Goal: Task Accomplishment & Management: Complete application form

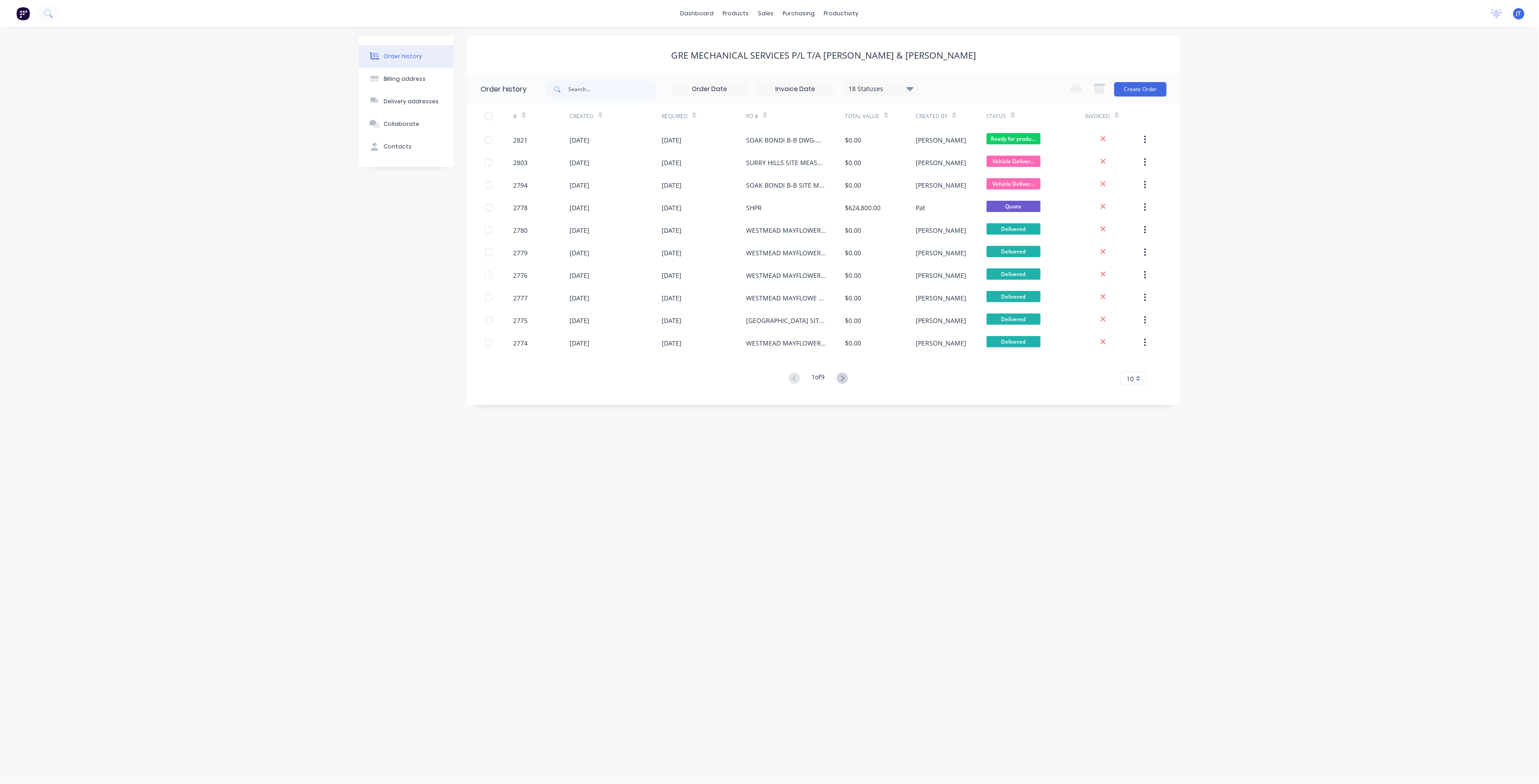
click at [1120, 105] on div "Invoiced" at bounding box center [1114, 116] width 57 height 25
click at [1130, 103] on div "Change order status Submitted Ready for production Cutting Prep Area Folding/ F…" at bounding box center [1116, 89] width 103 height 29
click at [1135, 92] on button "Create Order" at bounding box center [1140, 89] width 53 height 15
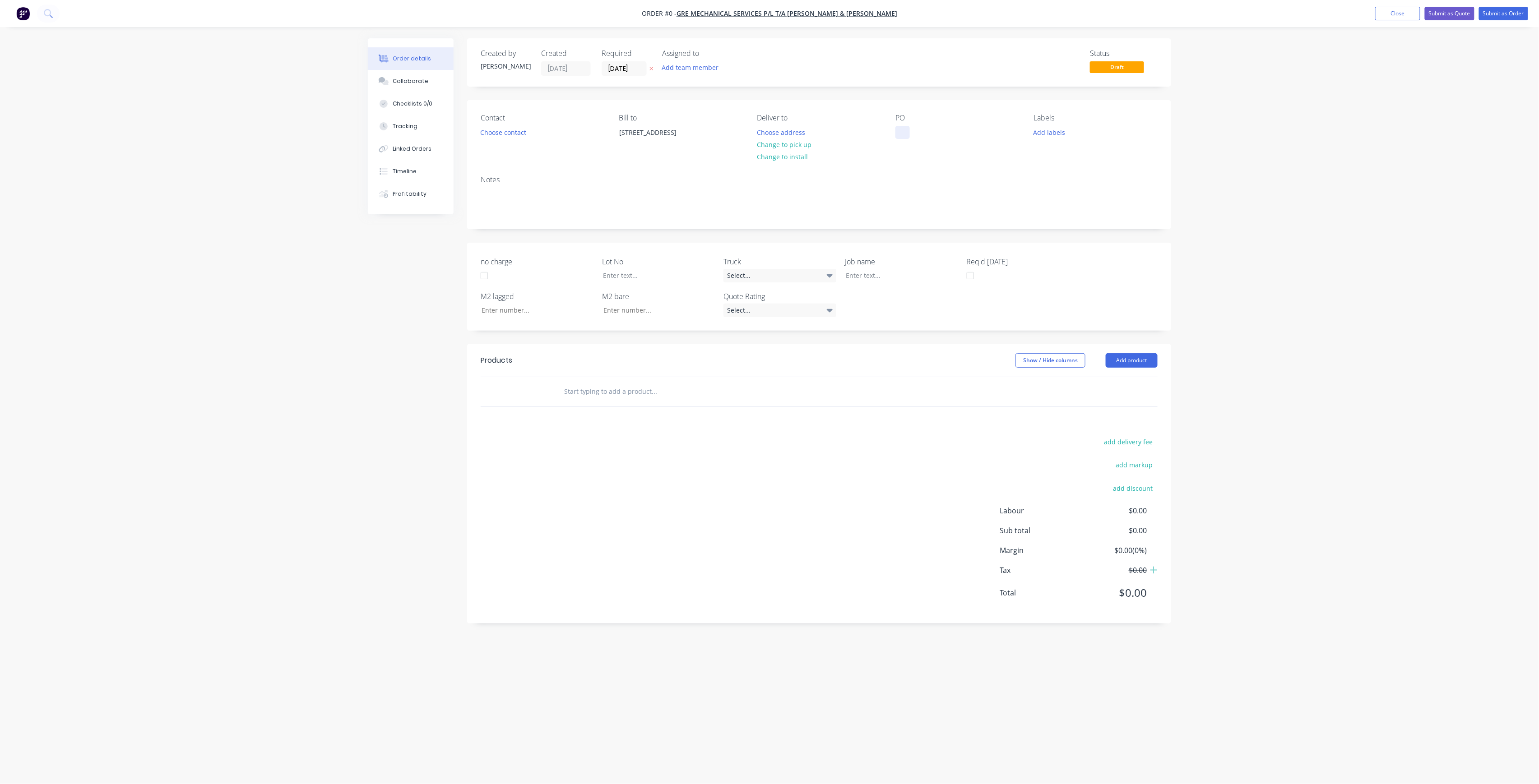
click at [903, 128] on div at bounding box center [902, 132] width 15 height 13
paste div
click at [952, 133] on div "SOAK BONDI B-BDWG-M100 REF-FRUN A - DUN F" at bounding box center [951, 137] width 113 height 22
click at [954, 142] on div "SOAK BONDI B-B DWG-M100 REF-FRUN A - DUN F" at bounding box center [950, 137] width 110 height 22
click at [921, 151] on div "SOAK BONDI B-B DWG-M100 REF-F RUN A - DUN F" at bounding box center [928, 141] width 66 height 32
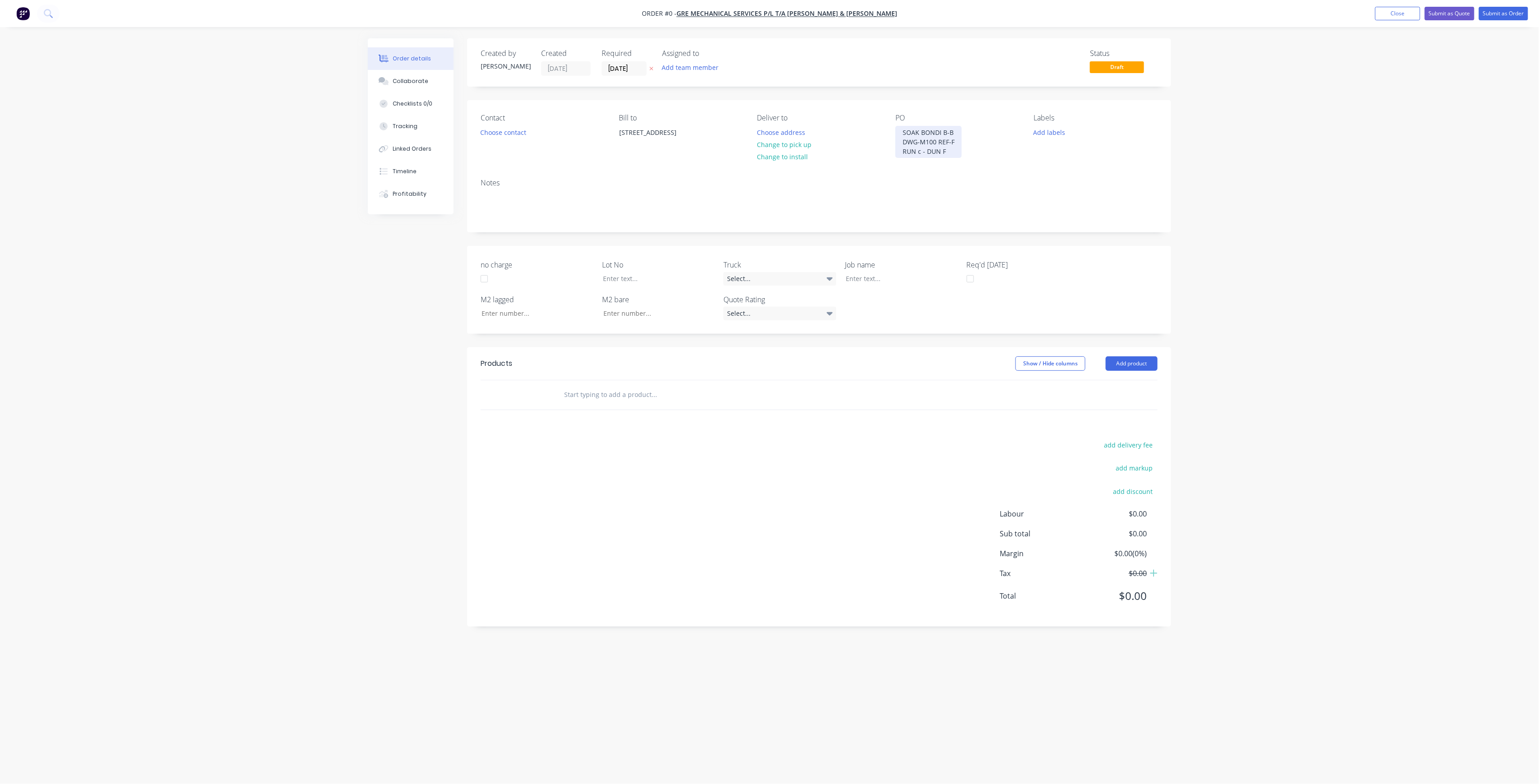
click at [943, 151] on div "SOAK BONDI B-B DWG-M100 REF-F RUN c - DUN F" at bounding box center [928, 141] width 66 height 32
click at [920, 152] on div "SOAK BONDI B-B DWG-M100 REF-F RUN c - DUN E" at bounding box center [928, 141] width 66 height 32
click at [1054, 138] on div "Order details Collaborate Checklists 0/0 Tracking Linked Orders Timeline Profit…" at bounding box center [770, 375] width 821 height 673
click at [1048, 133] on button "Add labels" at bounding box center [1049, 132] width 41 height 12
click at [1091, 164] on input "text" at bounding box center [1109, 158] width 95 height 18
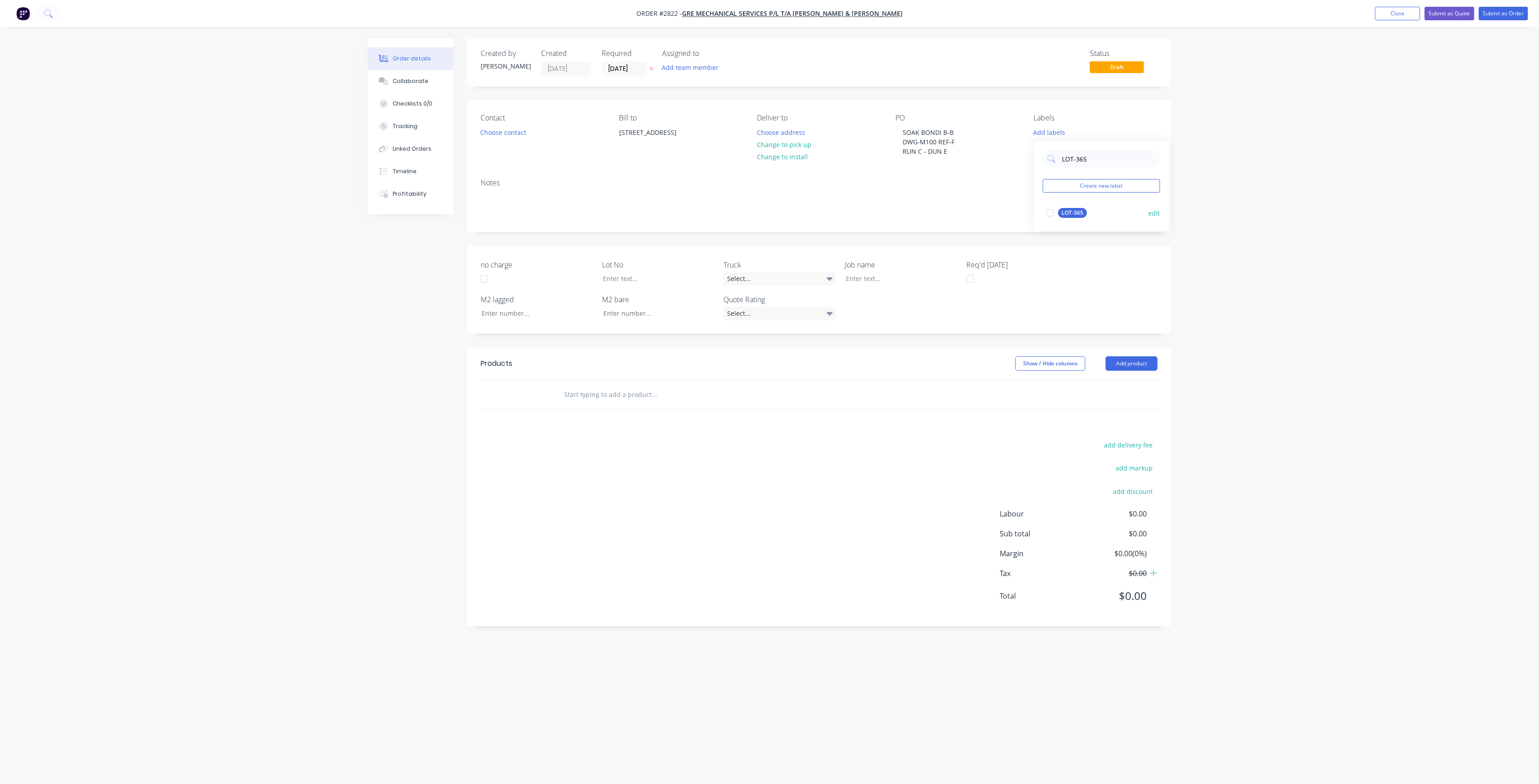
click at [1082, 213] on div "LOT-365" at bounding box center [1072, 213] width 29 height 10
click at [1114, 163] on input "LOT-365" at bounding box center [1109, 154] width 95 height 18
click at [1070, 228] on div "25EXT" at bounding box center [1069, 227] width 23 height 10
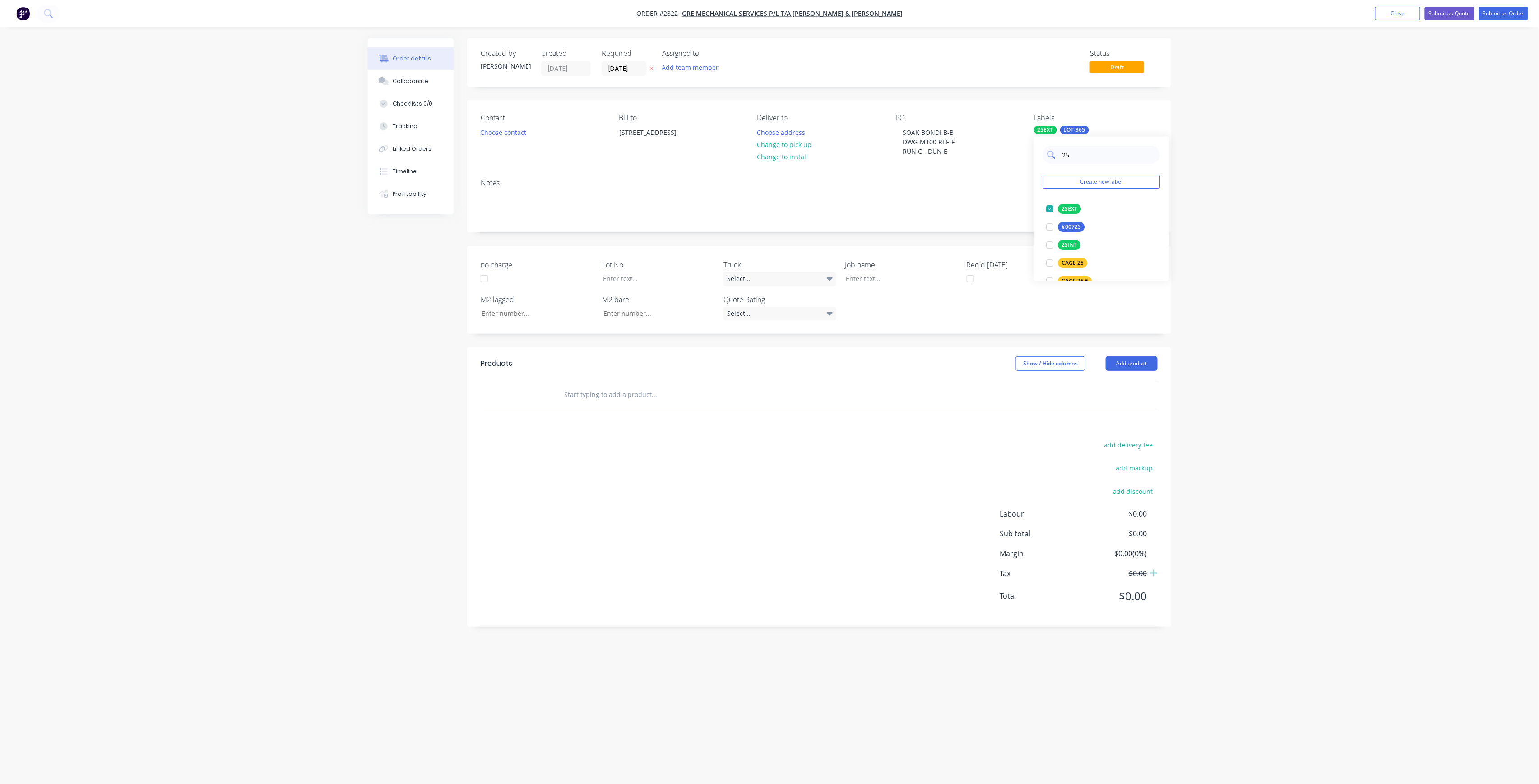
click at [1088, 154] on input "25" at bounding box center [1109, 154] width 95 height 18
click at [1074, 205] on div "38INT" at bounding box center [1069, 209] width 22 height 10
click at [1100, 152] on input "38" at bounding box center [1109, 154] width 95 height 18
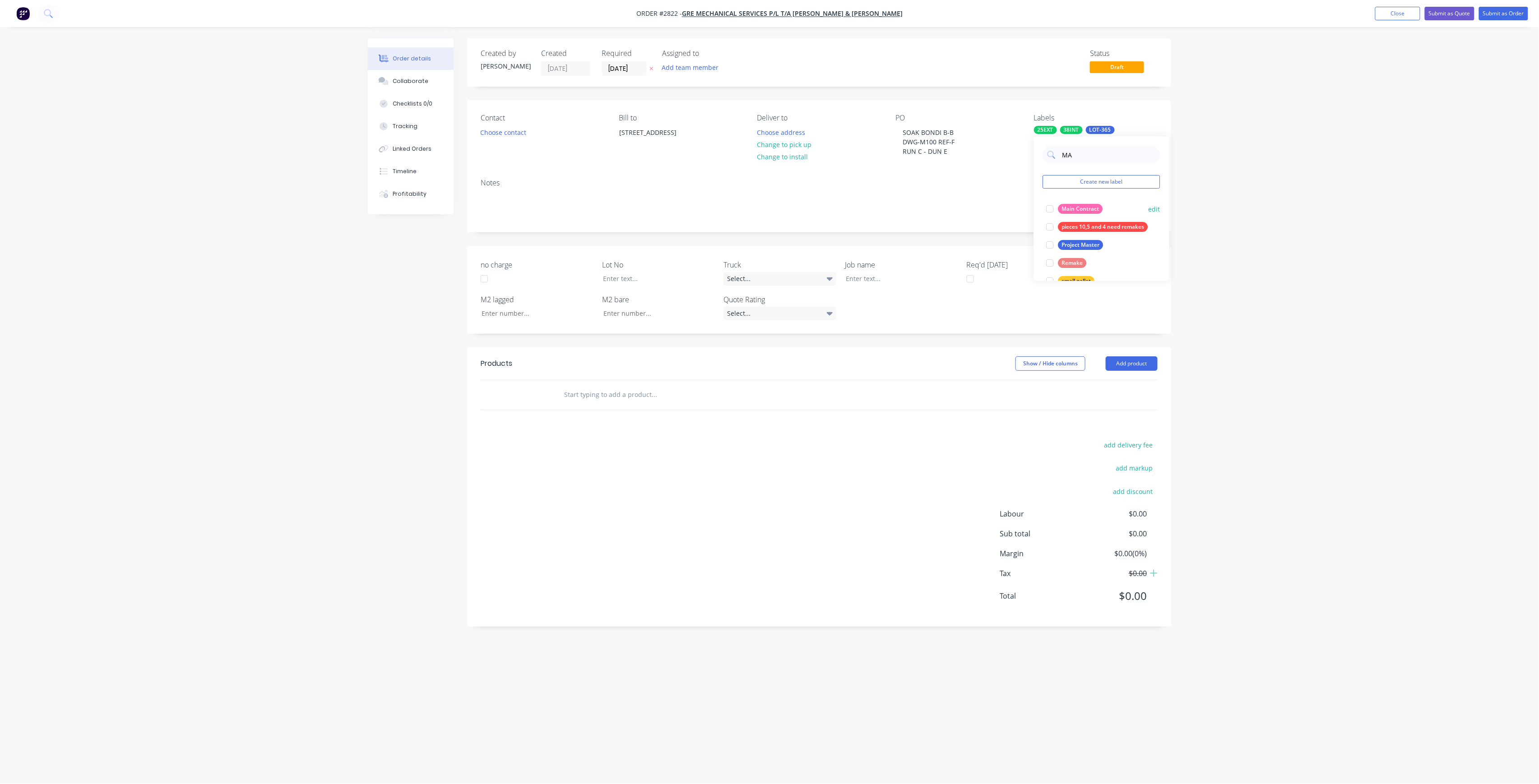
type input "MA"
click at [1072, 207] on div "Main Contract" at bounding box center [1080, 209] width 45 height 10
click at [646, 287] on div "no charge Lot No Truck Select... Job name Req'd [DATE] M2 lagged M2 bare Quote …" at bounding box center [819, 290] width 704 height 88
drag, startPoint x: 645, startPoint y: 283, endPoint x: 650, endPoint y: 277, distance: 7.8
click at [645, 283] on div at bounding box center [652, 278] width 113 height 13
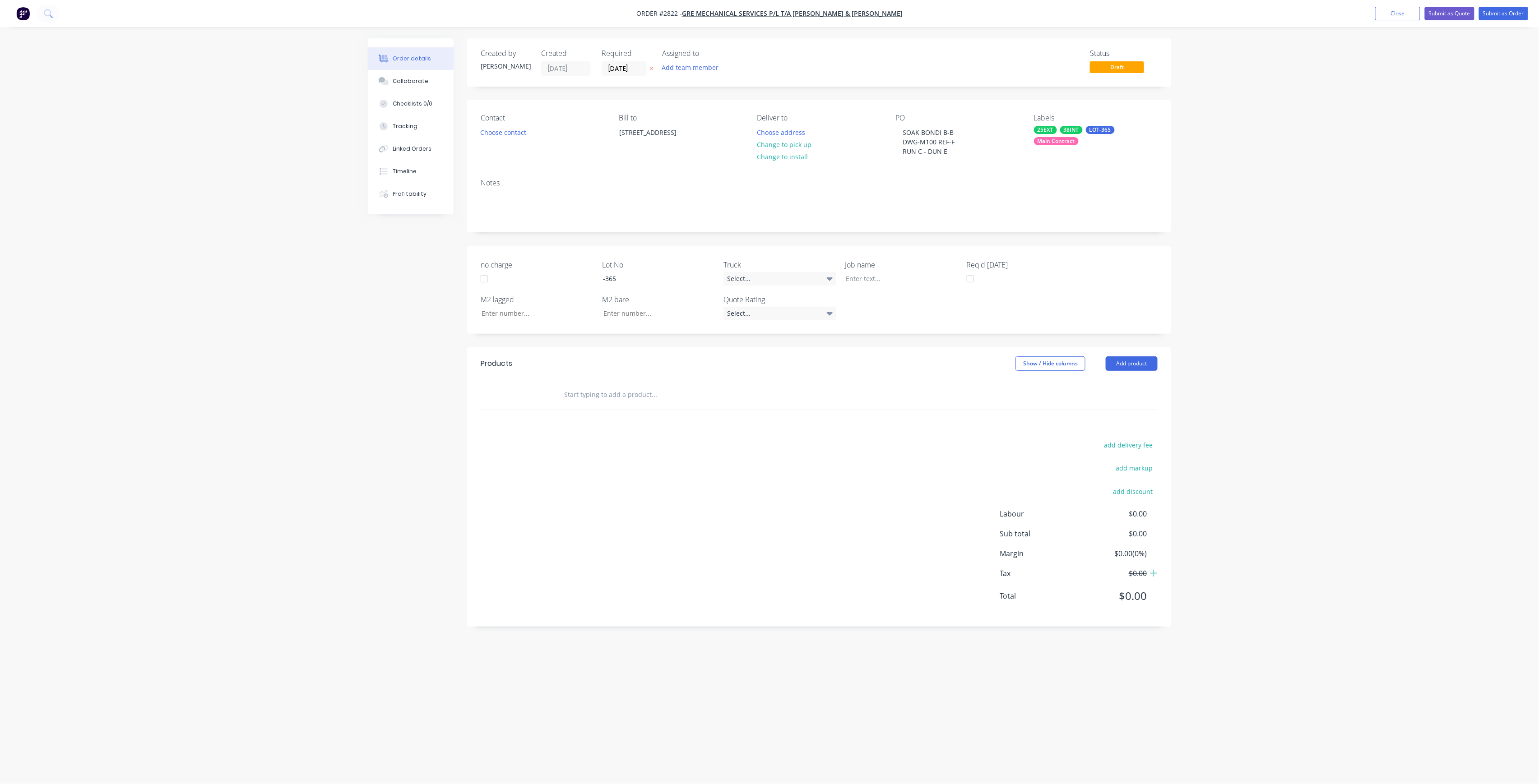
click at [660, 398] on input "text" at bounding box center [654, 394] width 181 height 18
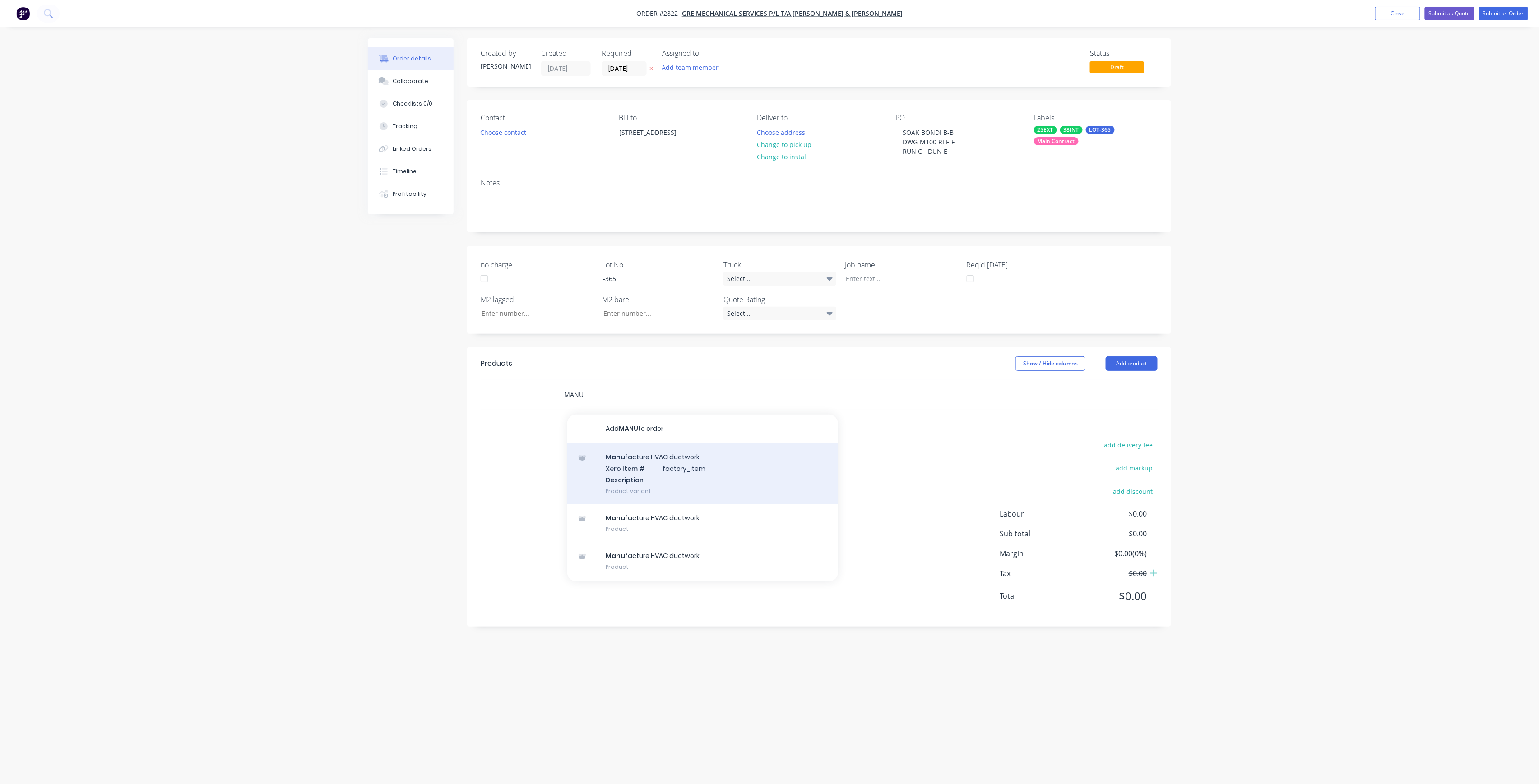
type input "MANU"
click at [704, 449] on div "Manu facture HVAC ductwork Xero Item # factory_item Description Product variant" at bounding box center [702, 473] width 271 height 61
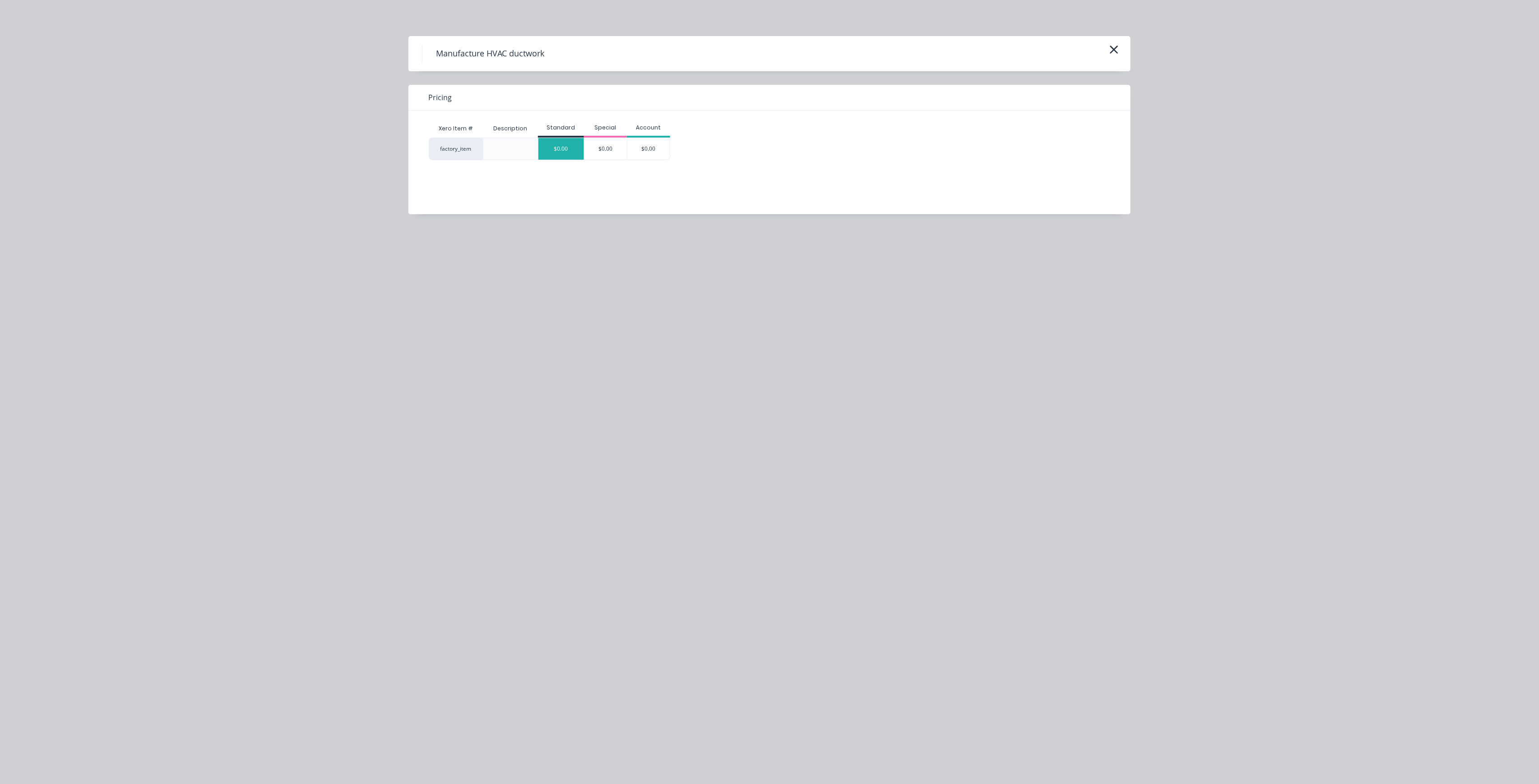
click at [551, 154] on div "$0.00" at bounding box center [560, 148] width 46 height 22
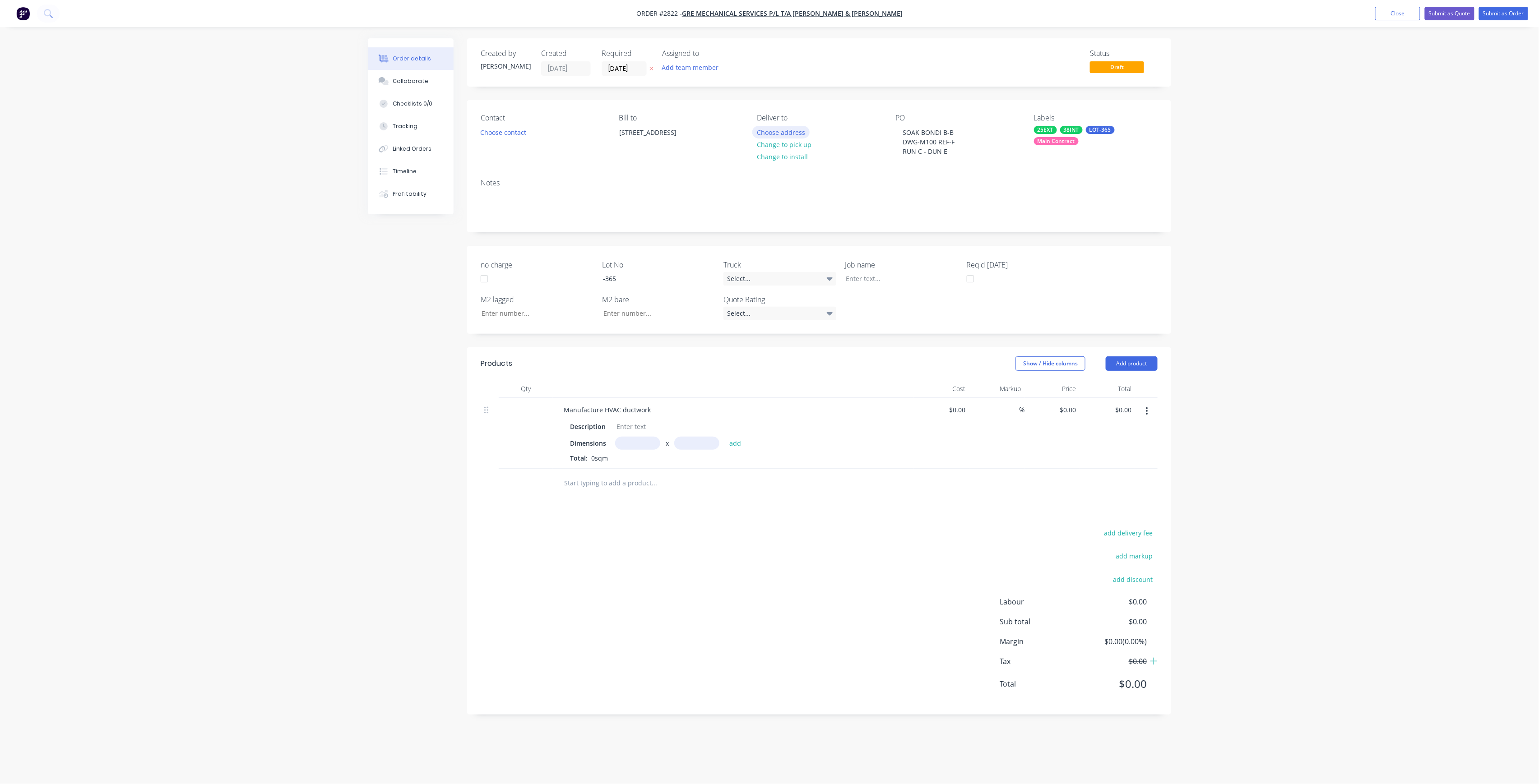
click at [793, 134] on button "Choose address" at bounding box center [781, 132] width 58 height 12
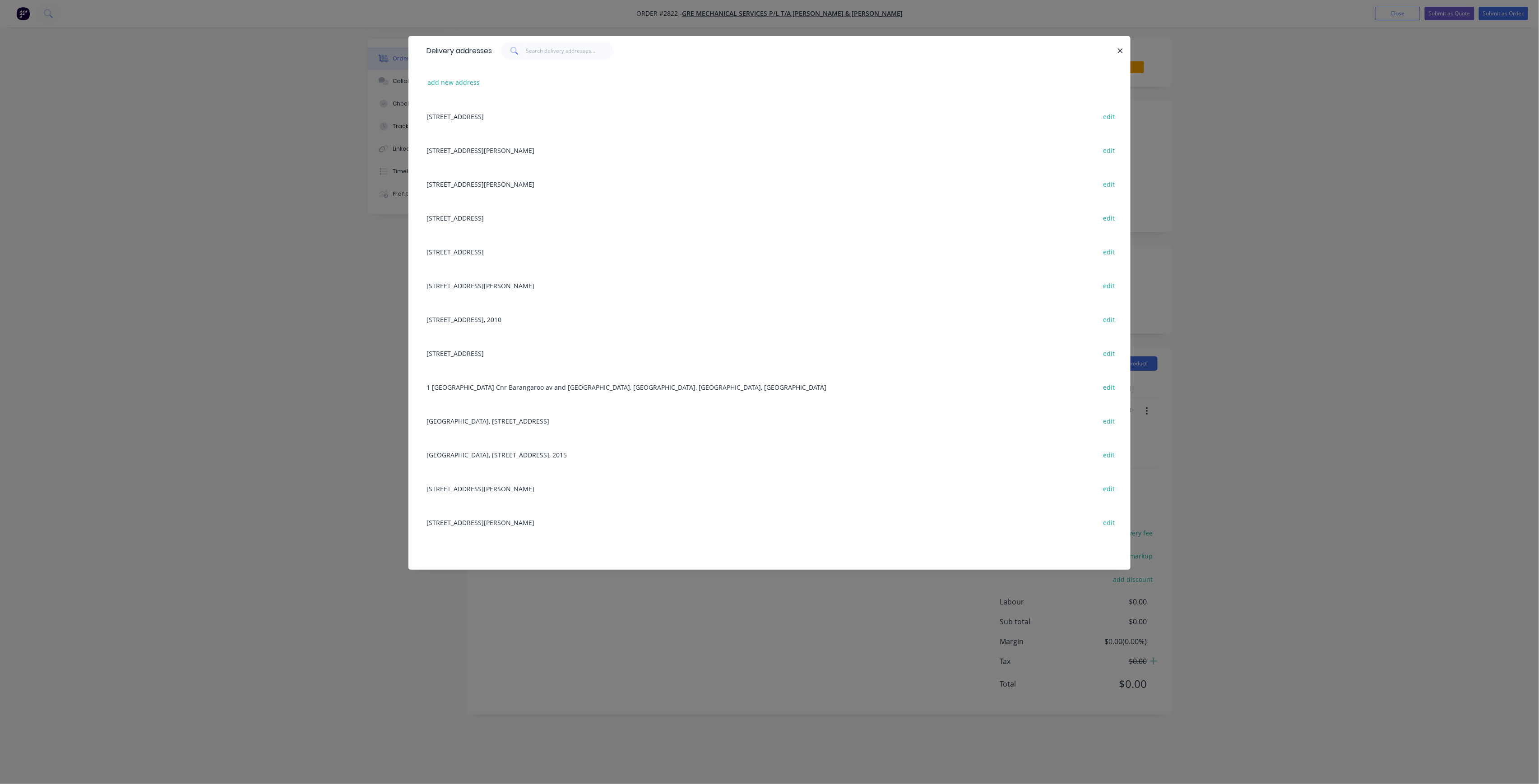
click at [508, 159] on div "[STREET_ADDRESS][PERSON_NAME] edit" at bounding box center [769, 150] width 695 height 34
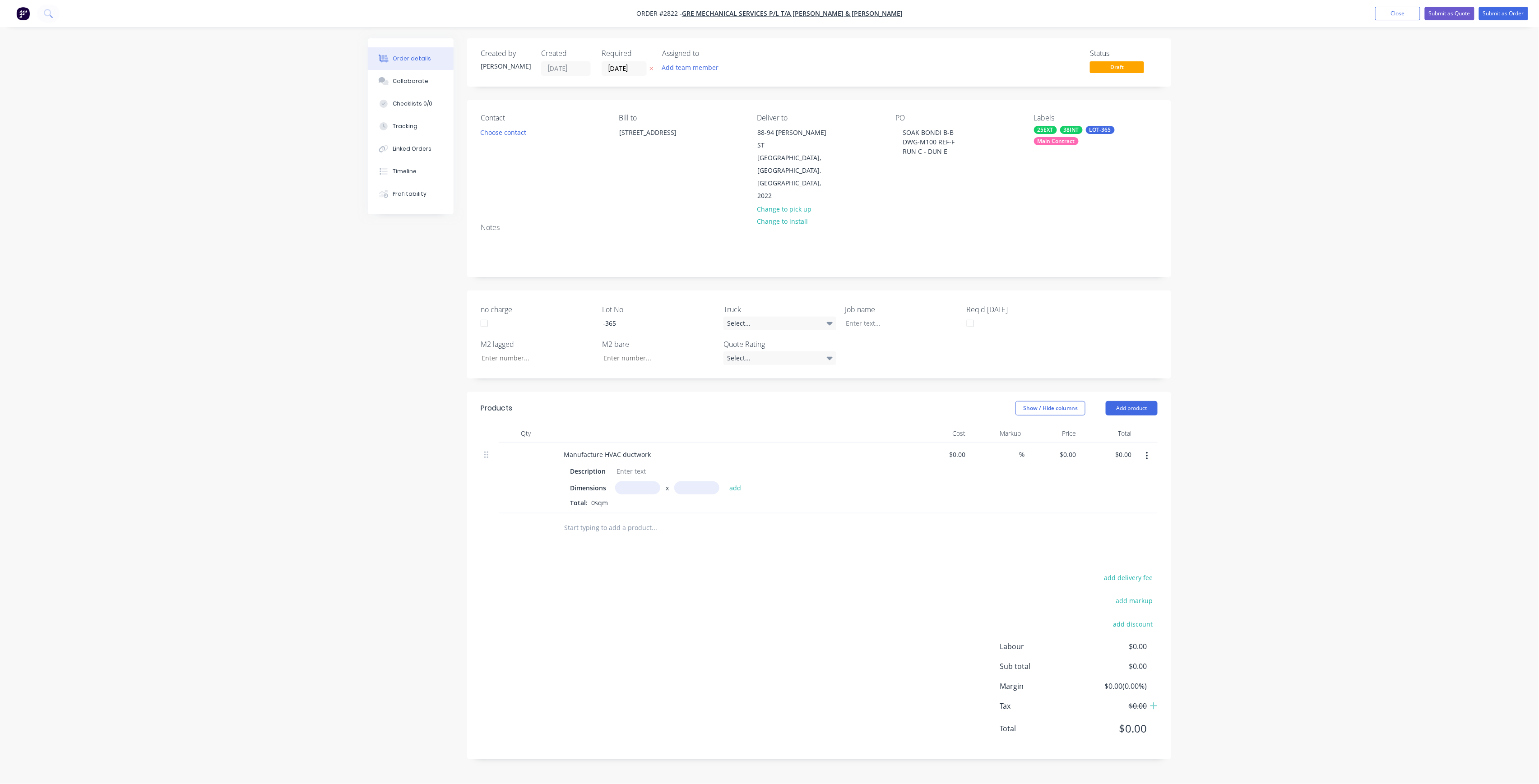
click at [695, 74] on div "Add team member" at bounding box center [707, 68] width 90 height 14
click at [695, 66] on button "Add team member" at bounding box center [689, 67] width 66 height 12
click at [700, 71] on button "Add team member" at bounding box center [689, 67] width 66 height 12
click at [719, 120] on div "[PERSON_NAME] (You)" at bounding box center [735, 117] width 90 height 9
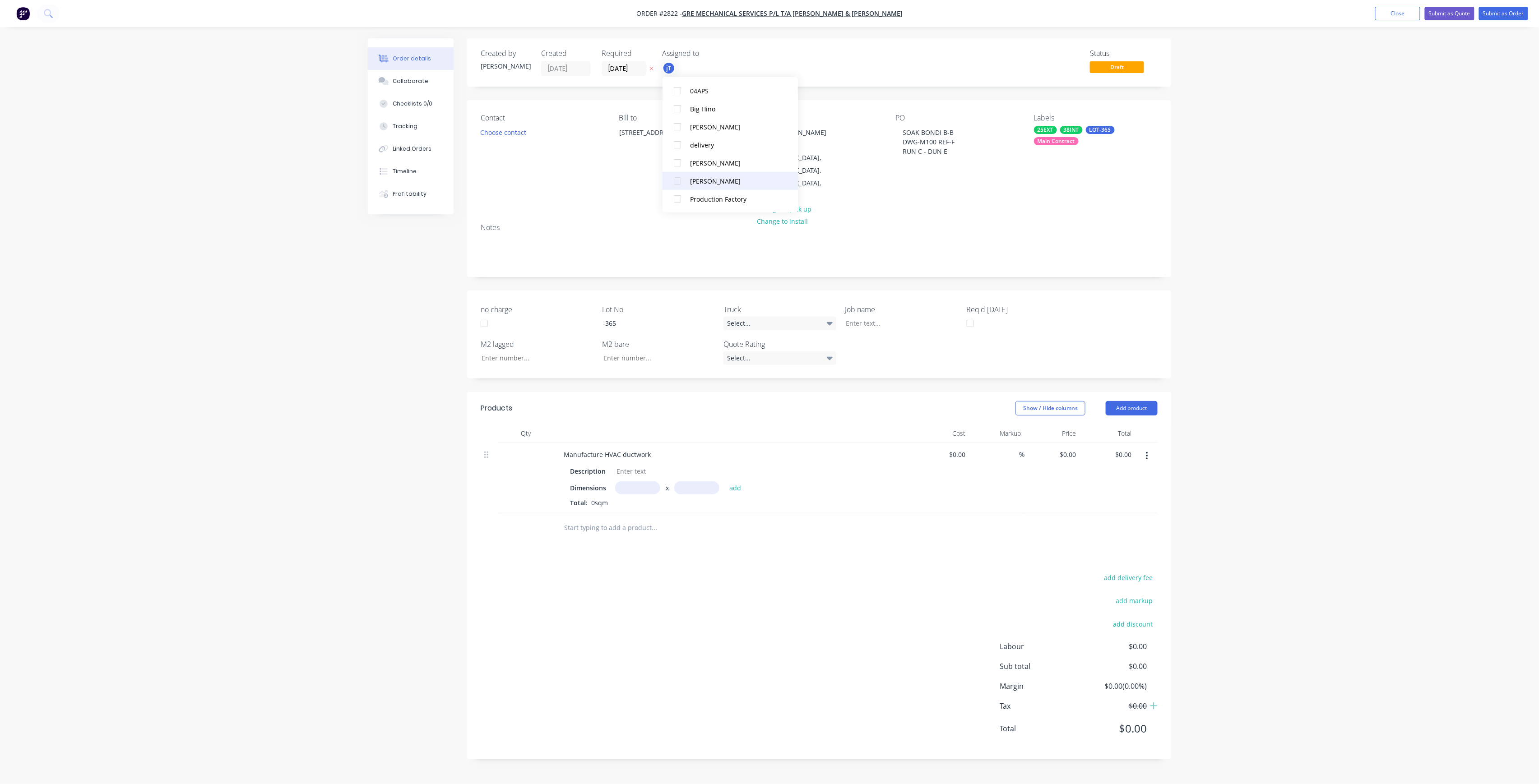
click at [721, 179] on div "[PERSON_NAME]" at bounding box center [735, 180] width 90 height 9
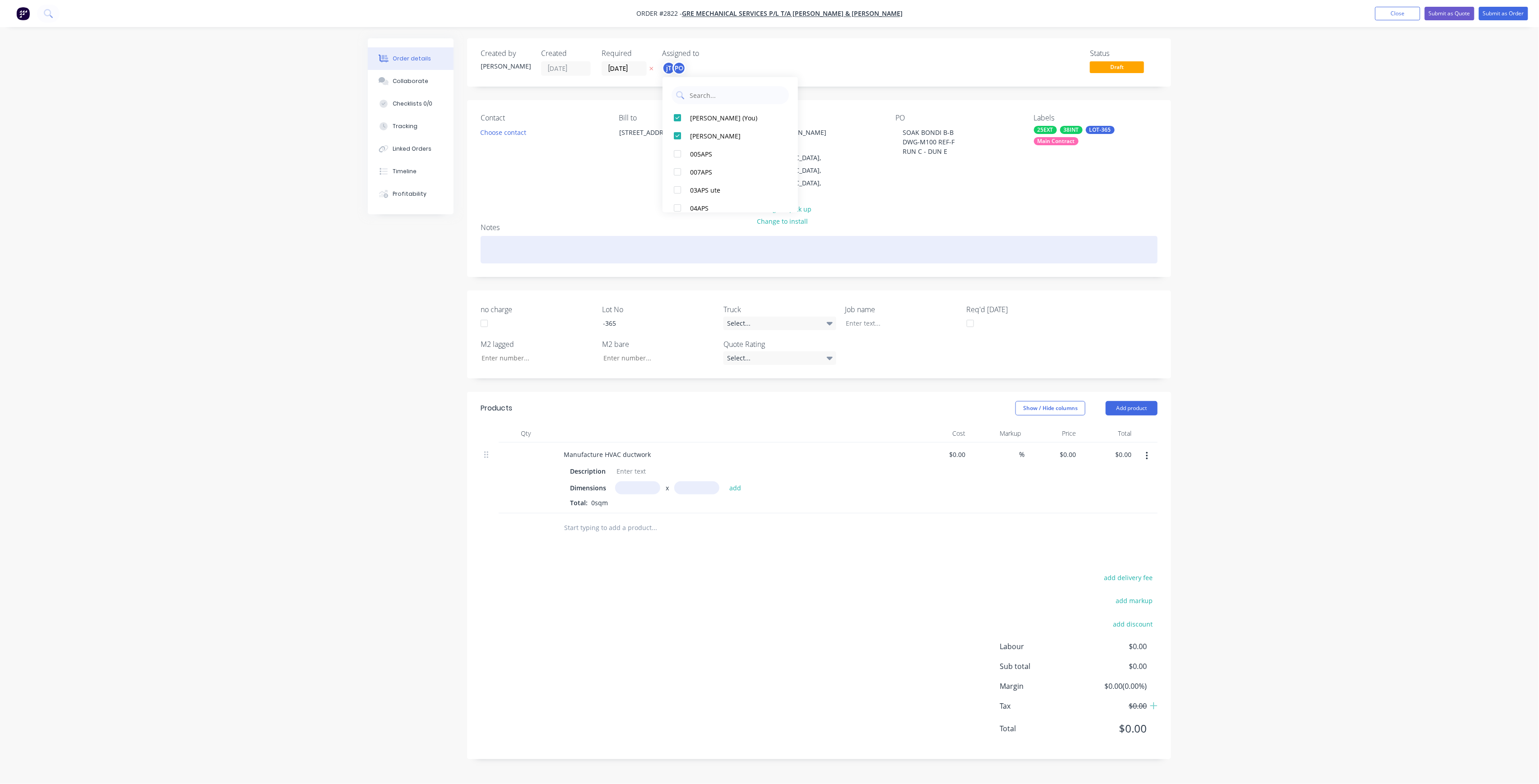
click at [616, 238] on div at bounding box center [819, 250] width 677 height 28
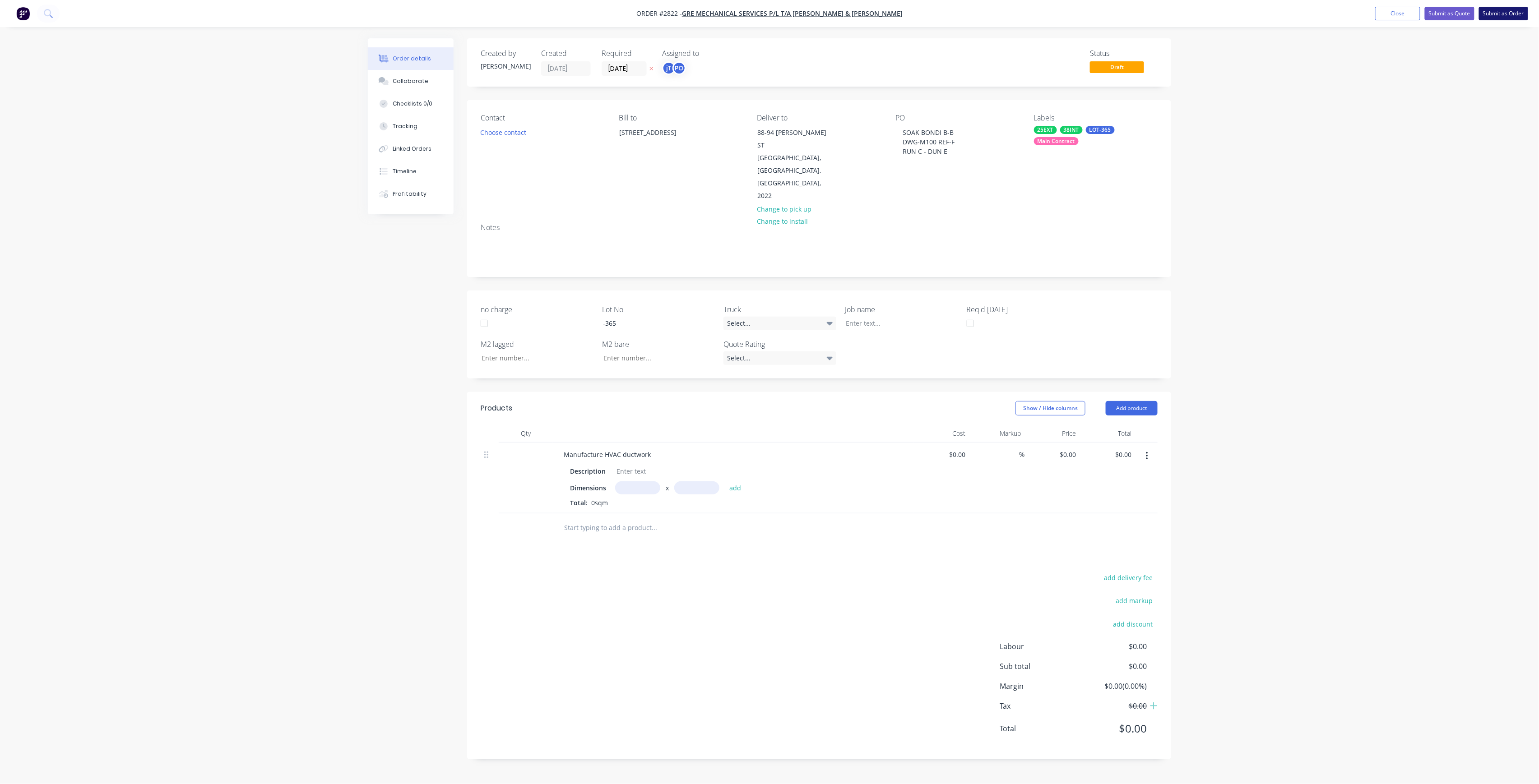
click at [1499, 18] on button "Submit as Order" at bounding box center [1503, 14] width 49 height 14
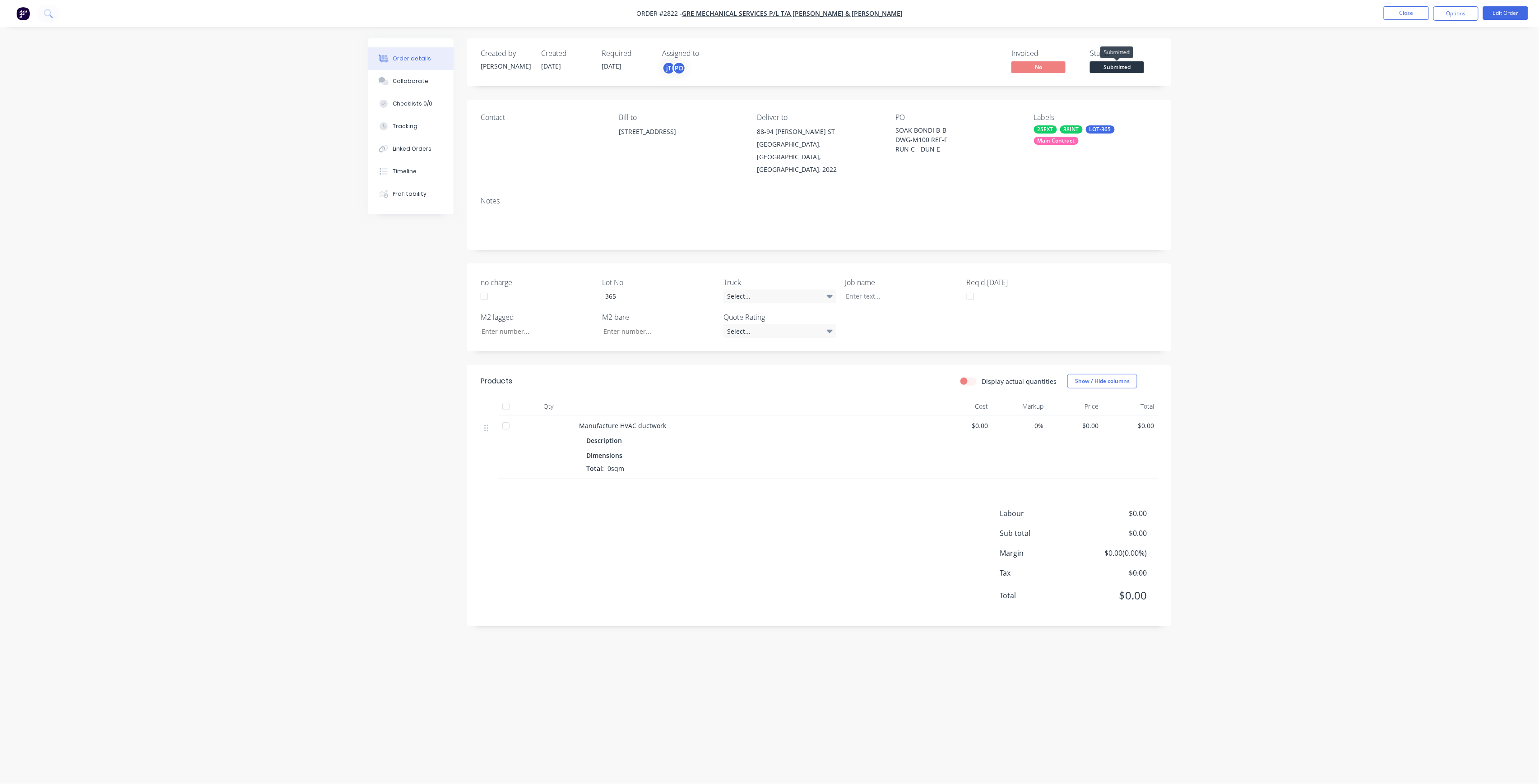
click at [1114, 66] on span "Submitted" at bounding box center [1116, 66] width 54 height 11
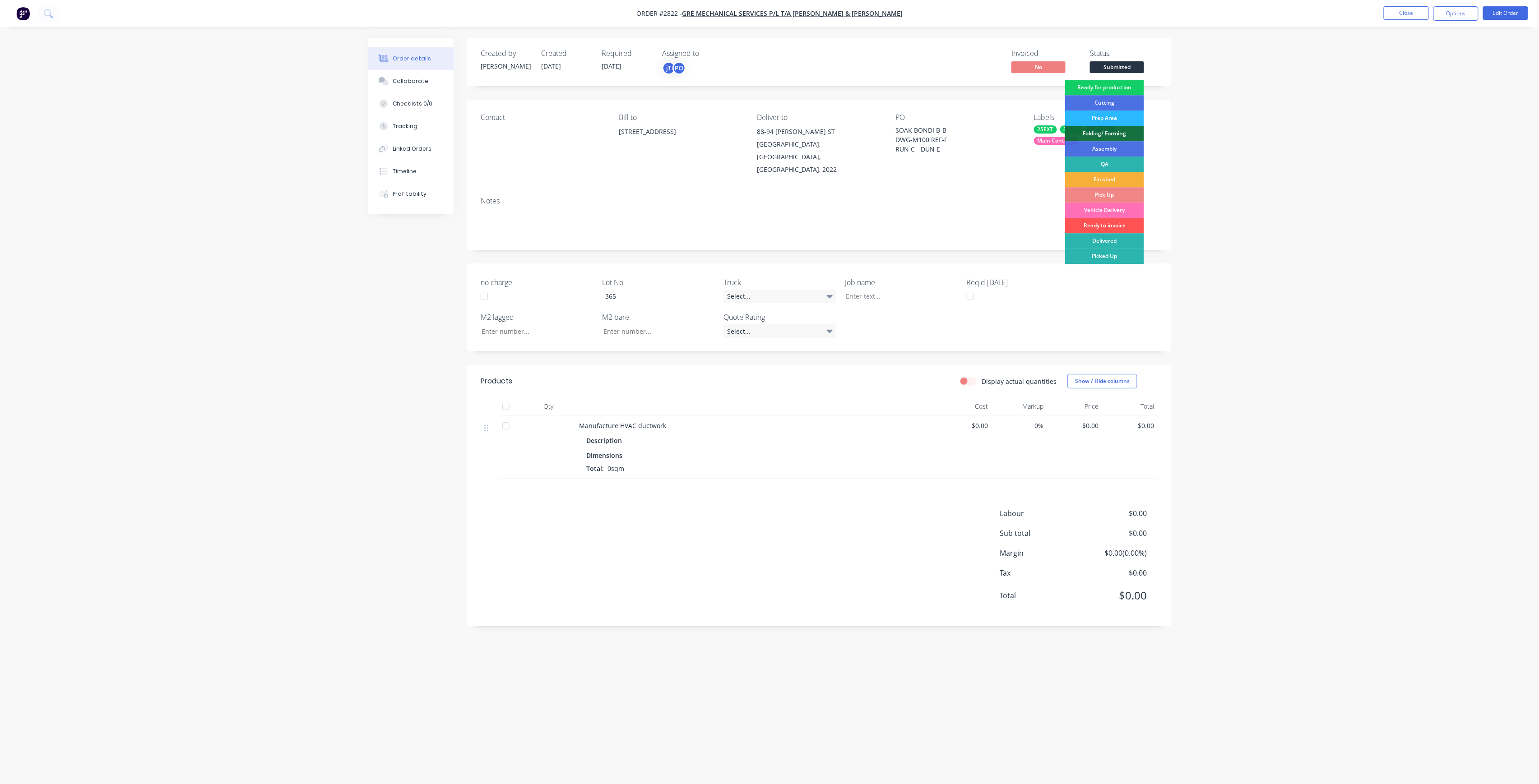
click at [1134, 87] on div "Ready for production" at bounding box center [1104, 88] width 79 height 15
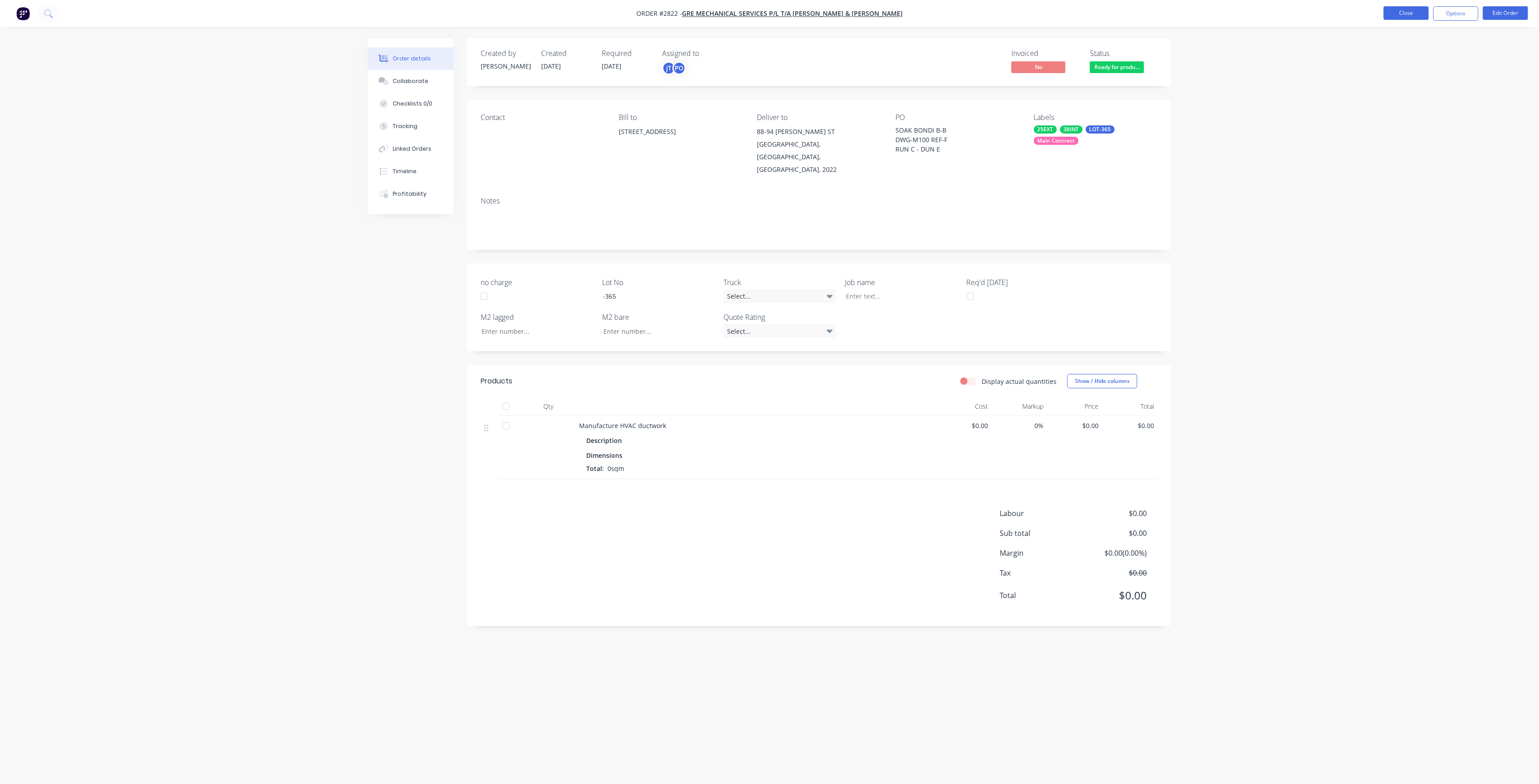
click at [1409, 14] on button "Close" at bounding box center [1406, 13] width 45 height 14
